Goal: Communication & Community: Answer question/provide support

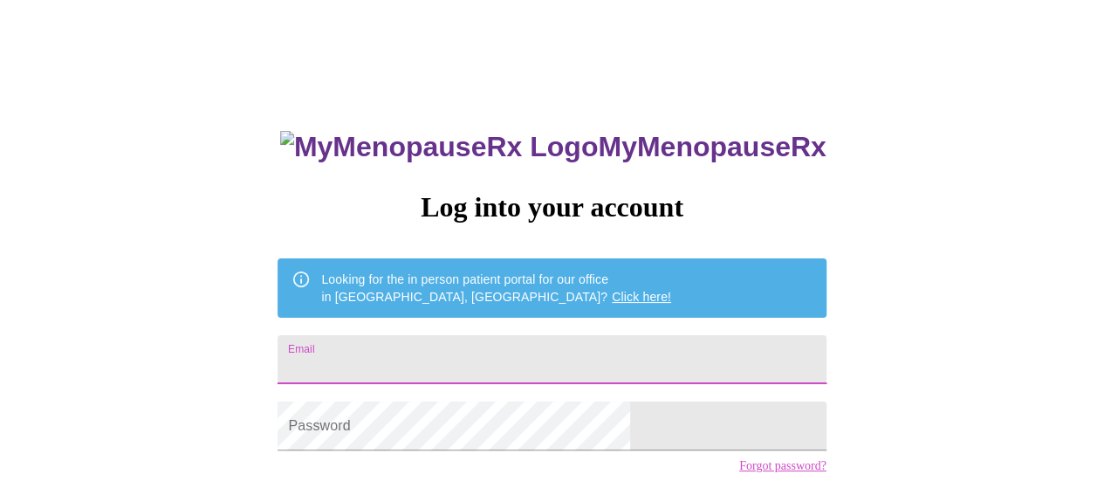
click at [513, 349] on input "Email" at bounding box center [552, 359] width 548 height 49
type input "leslieloveless97@gmail.com"
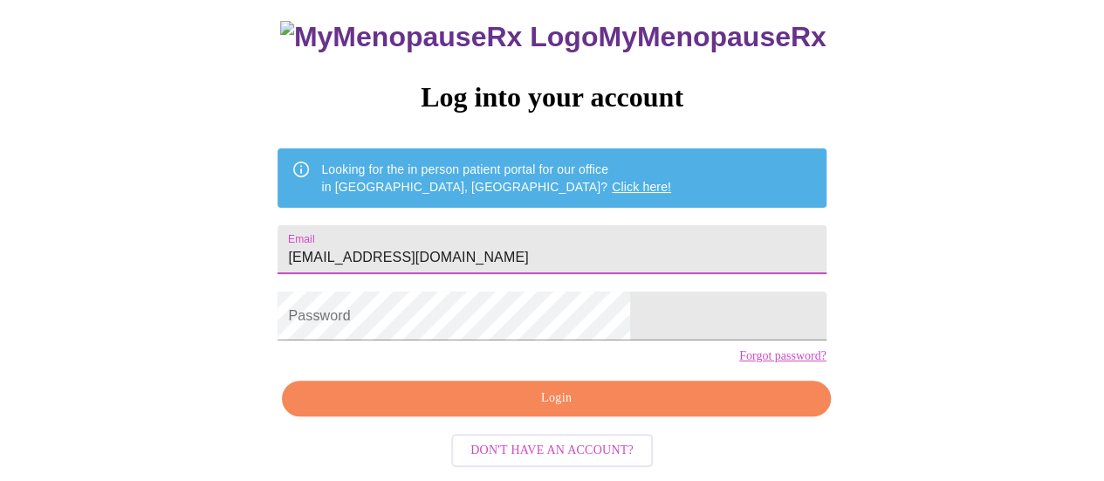
scroll to position [134, 0]
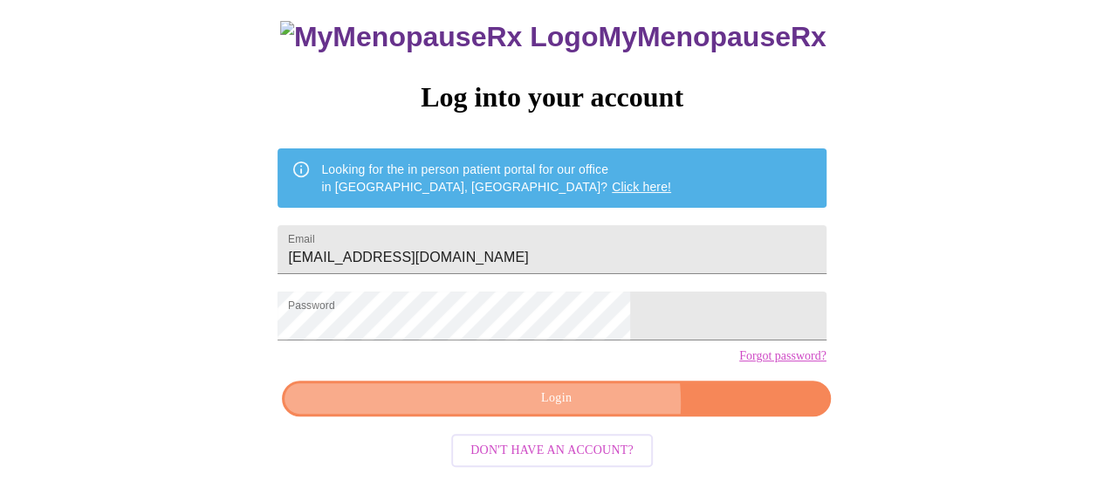
click at [580, 408] on span "Login" at bounding box center [556, 399] width 508 height 22
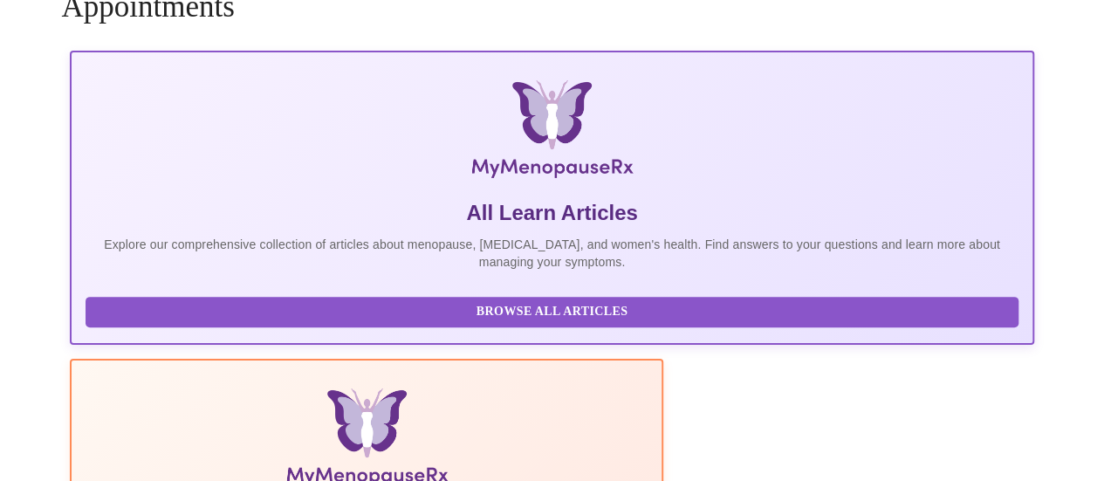
scroll to position [133, 0]
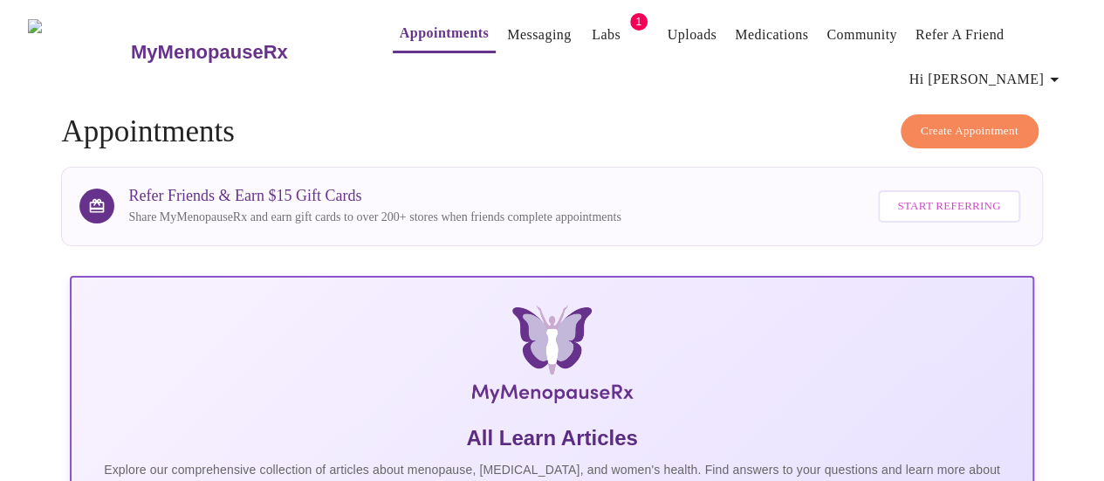
click at [525, 28] on link "Messaging" at bounding box center [539, 35] width 64 height 24
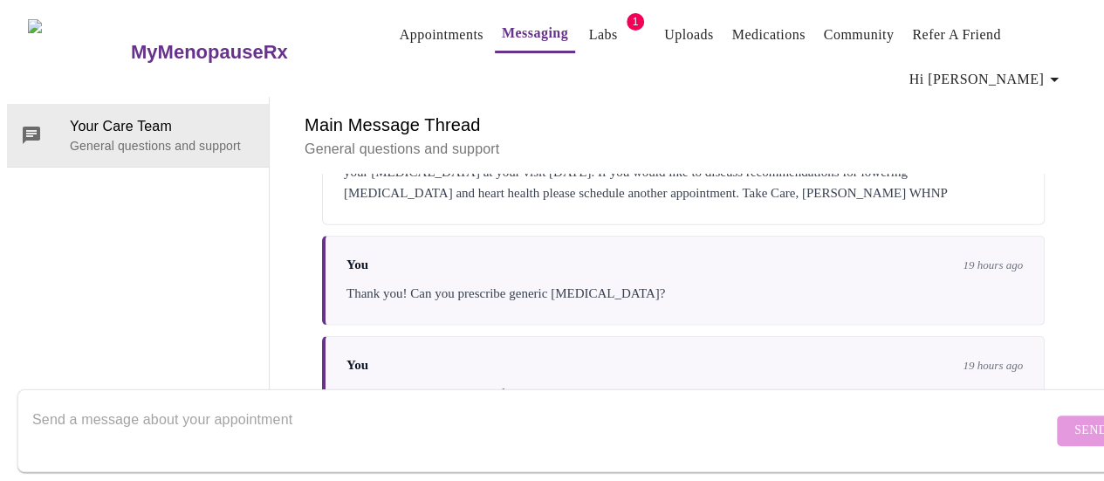
scroll to position [2082, 0]
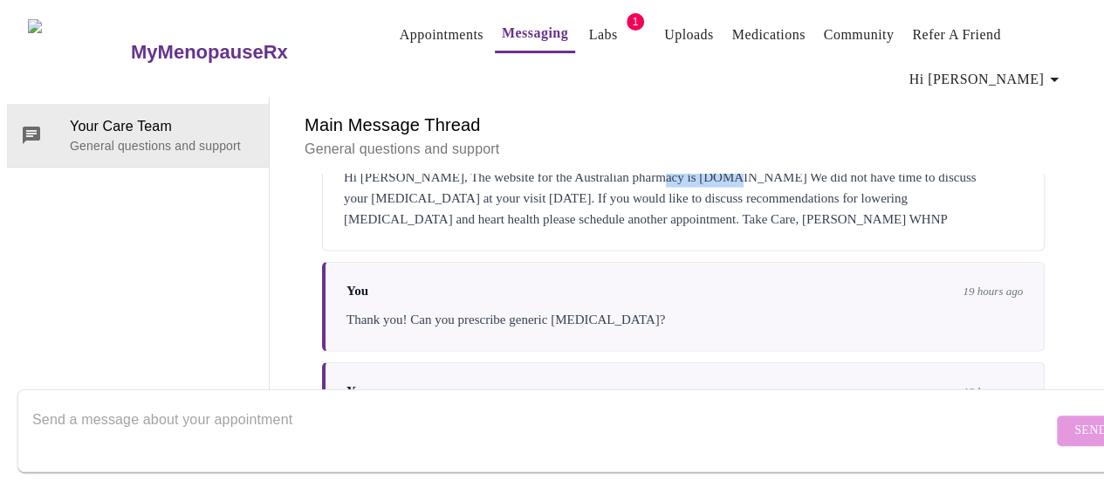
drag, startPoint x: 637, startPoint y: 158, endPoint x: 714, endPoint y: 159, distance: 76.8
click at [714, 167] on div "Hi [PERSON_NAME], The website for the Australian pharmacy is [DOMAIN_NAME] We d…" at bounding box center [683, 198] width 679 height 63
copy div "[DOMAIN_NAME]"
